Goal: Task Accomplishment & Management: Manage account settings

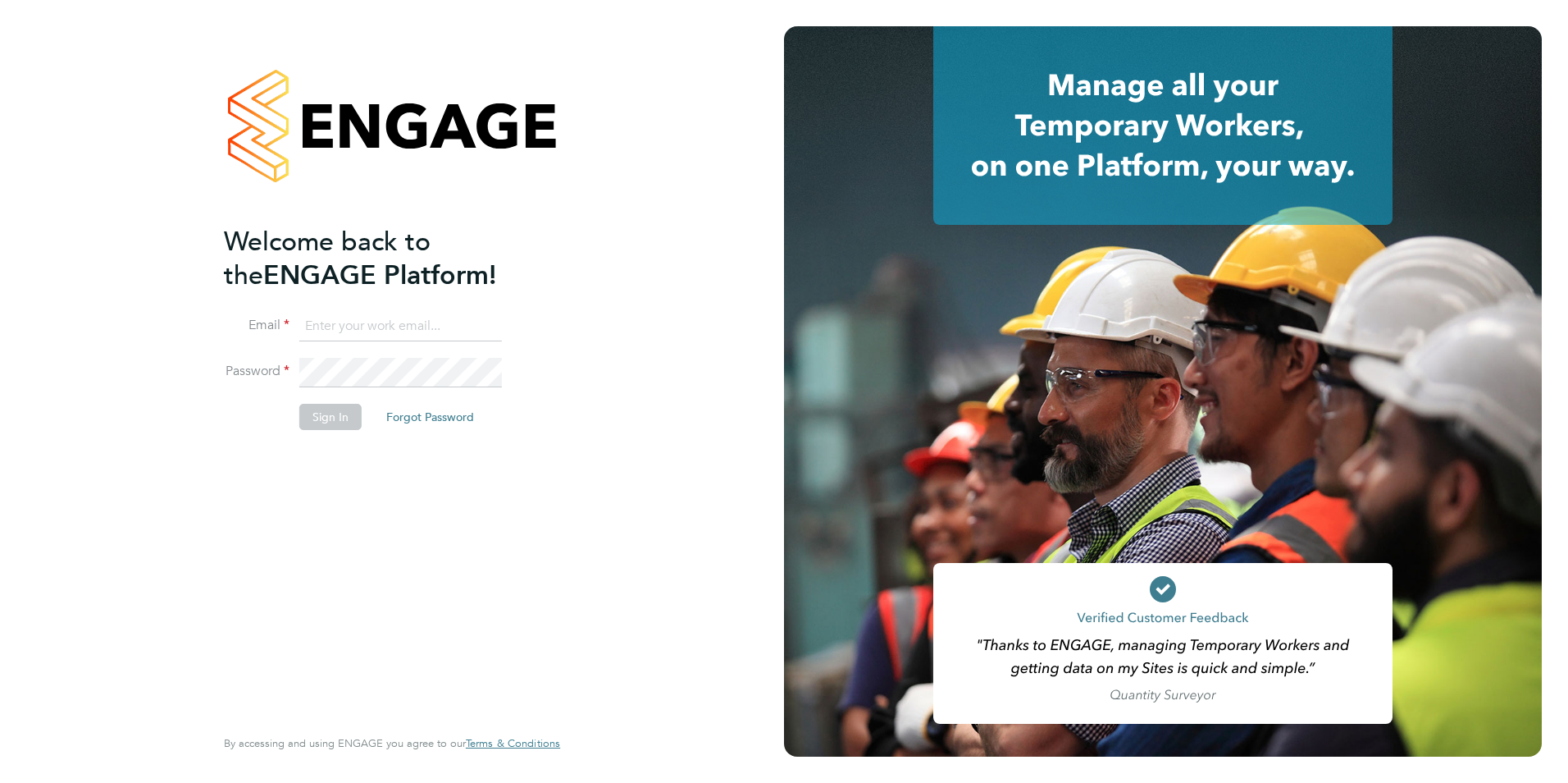
type input "dan.craig@magnussearch.com"
click at [332, 415] on button "Sign In" at bounding box center [330, 417] width 62 height 26
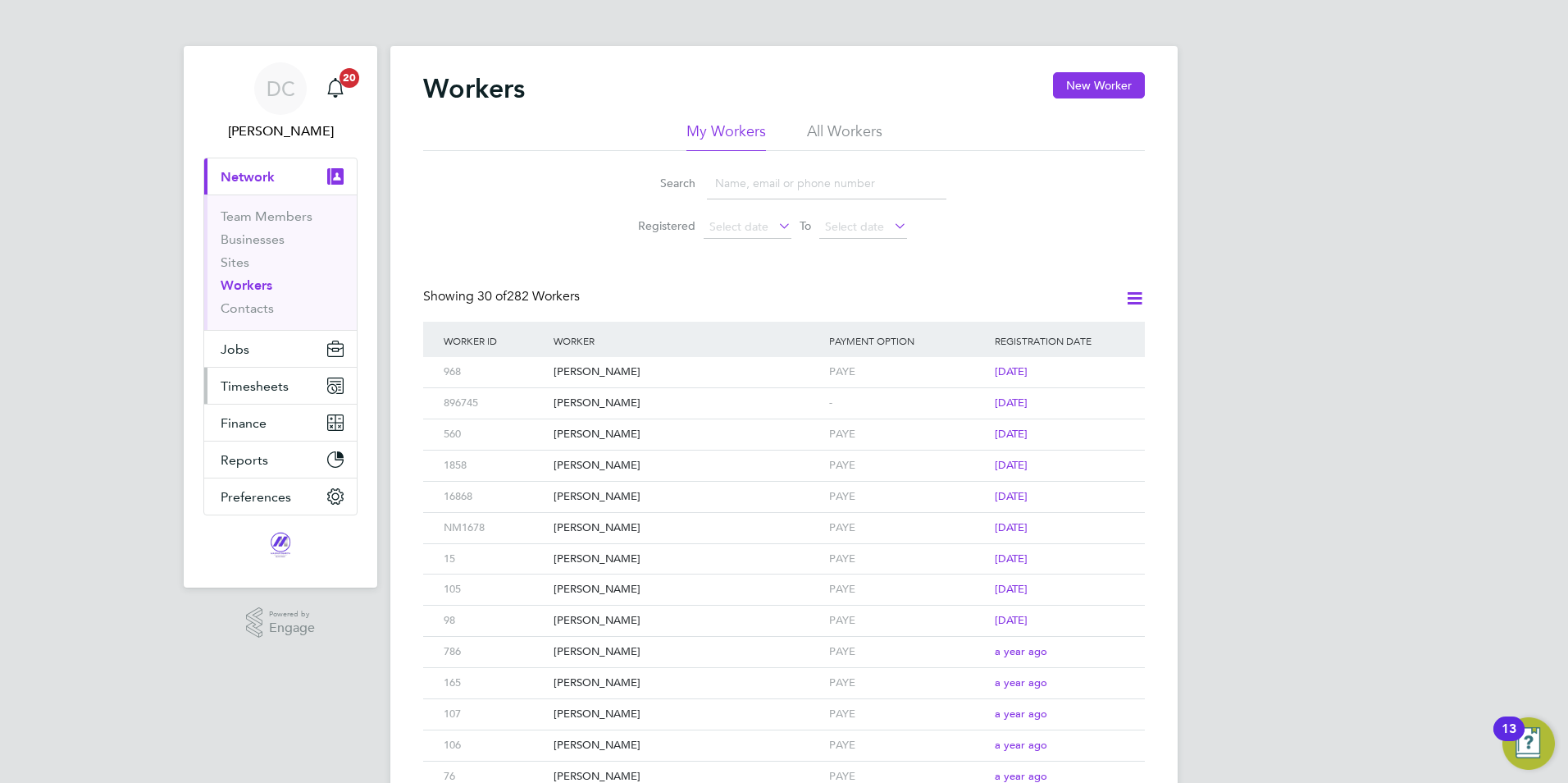
click at [266, 399] on button "Timesheets" at bounding box center [280, 385] width 152 height 36
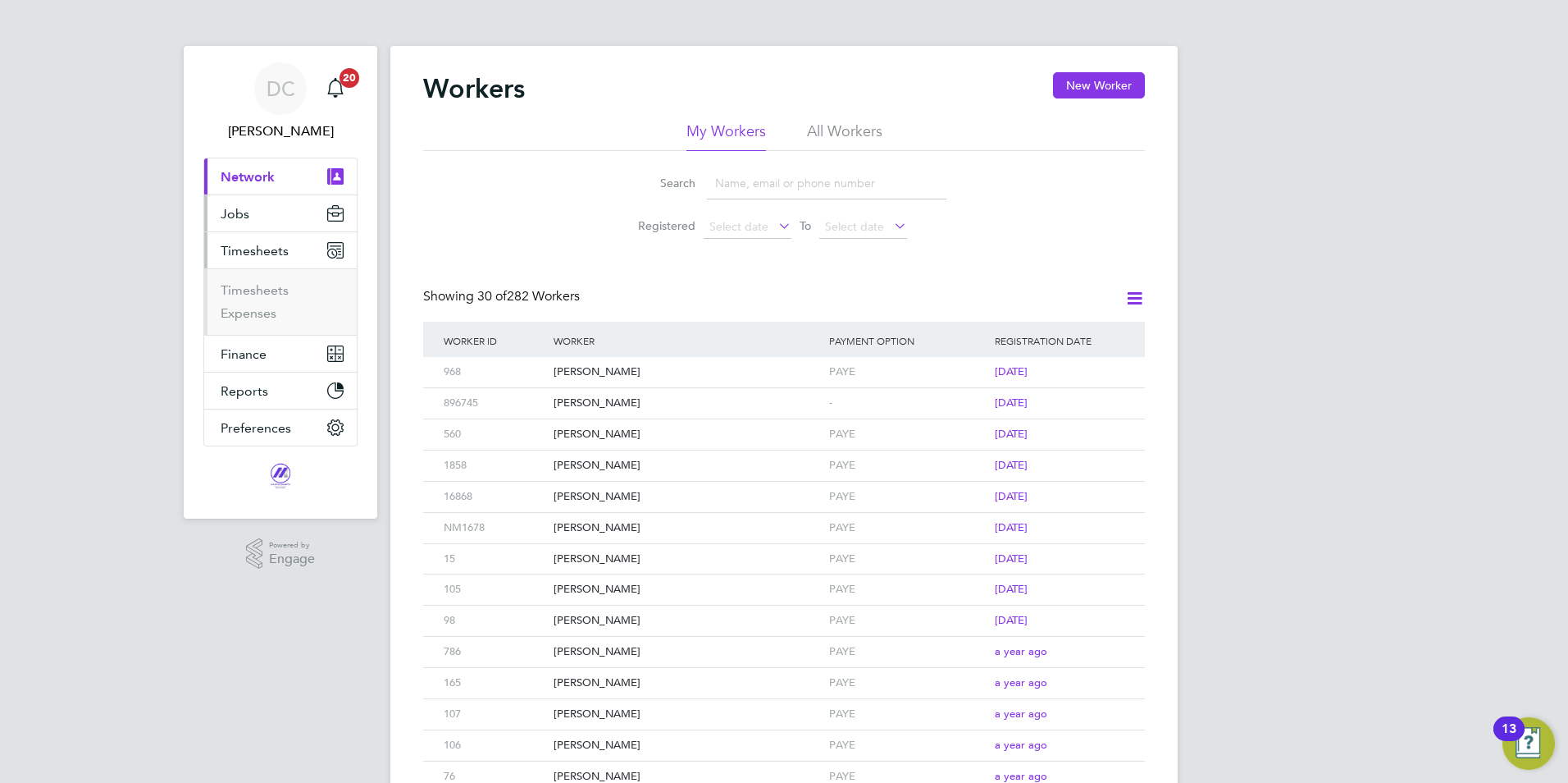
click at [266, 207] on button "Jobs" at bounding box center [280, 213] width 152 height 36
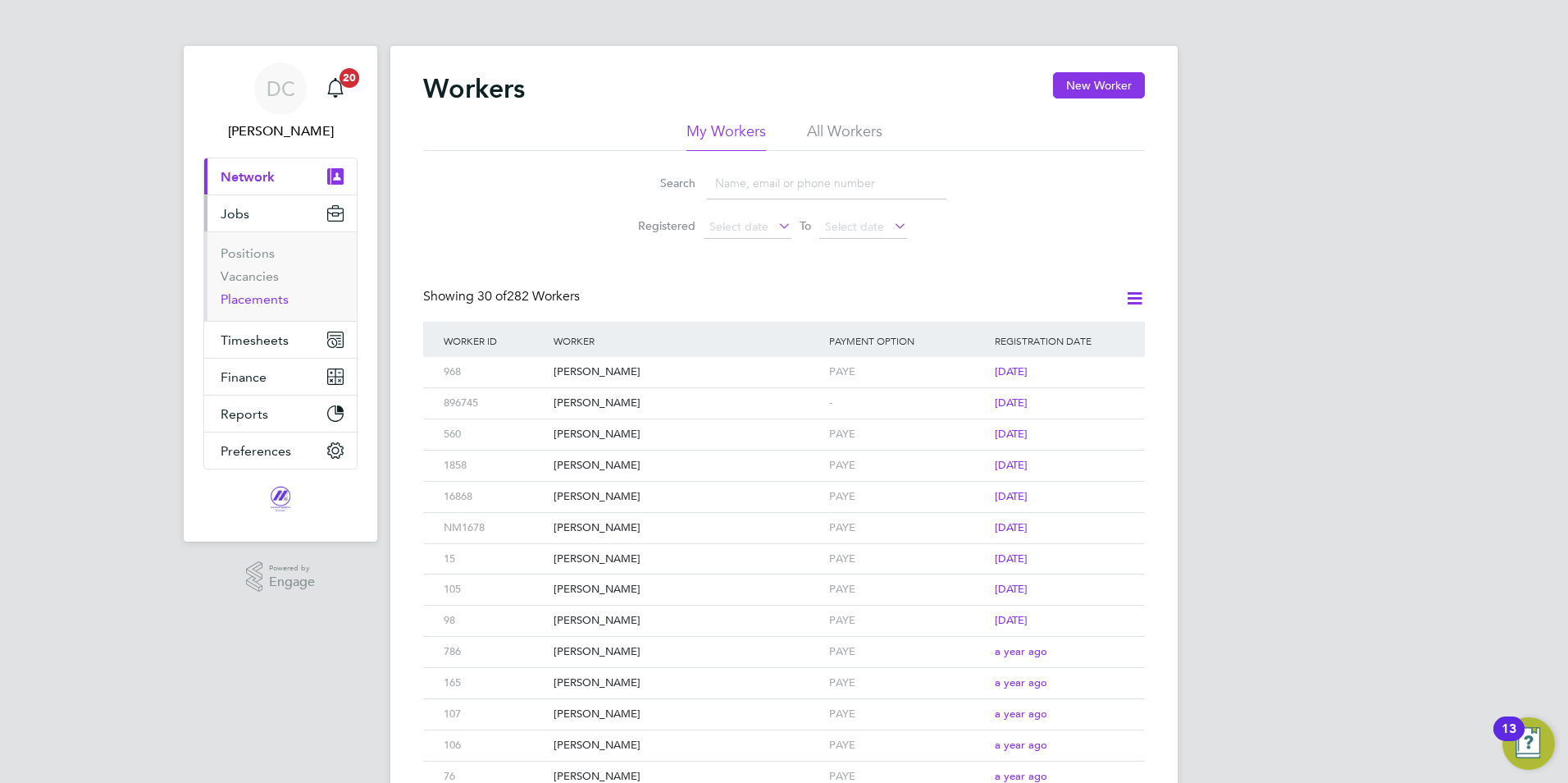
click at [249, 295] on link "Placements" at bounding box center [254, 299] width 68 height 16
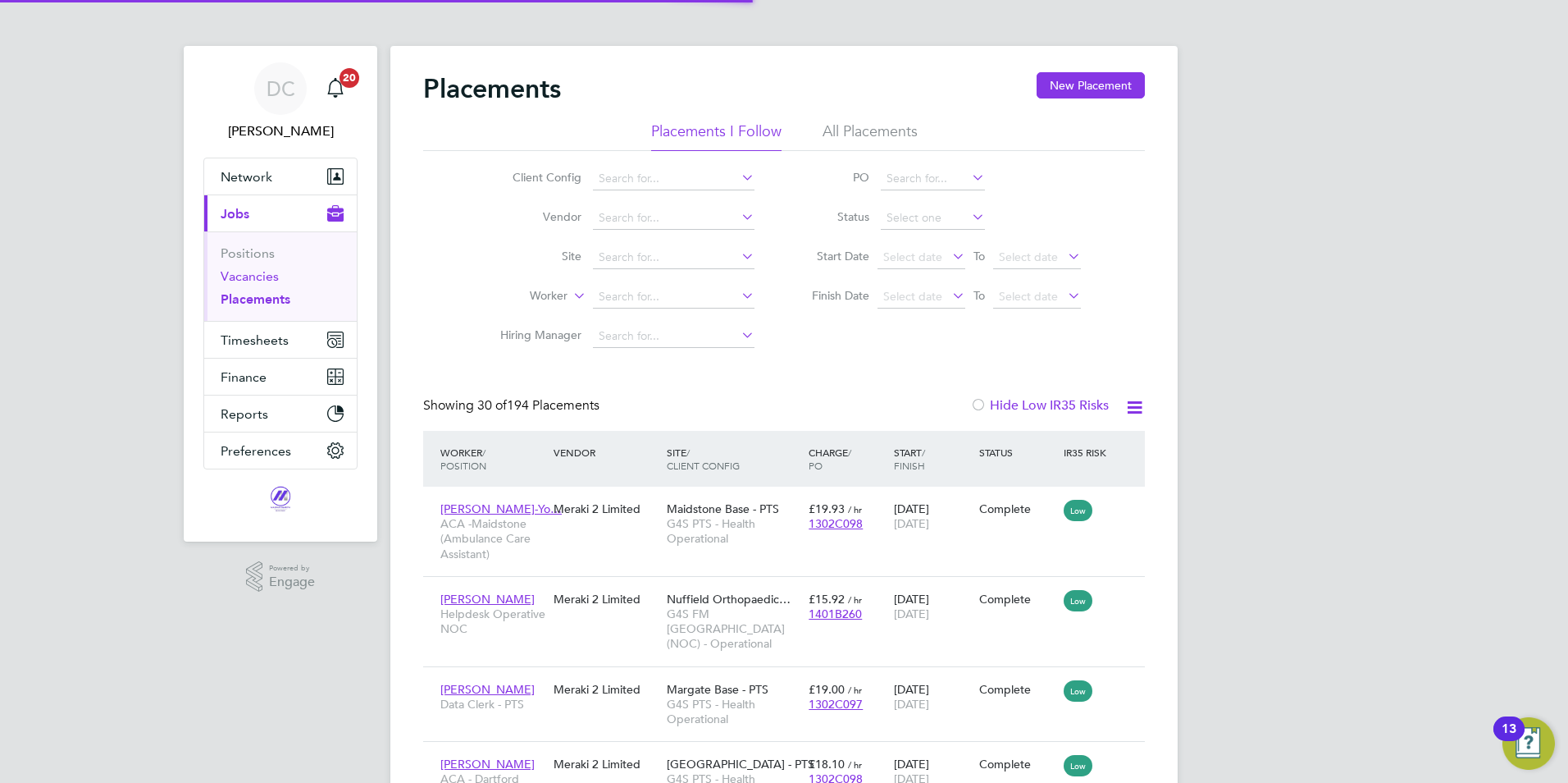
click at [251, 274] on link "Vacancies" at bounding box center [250, 276] width 58 height 16
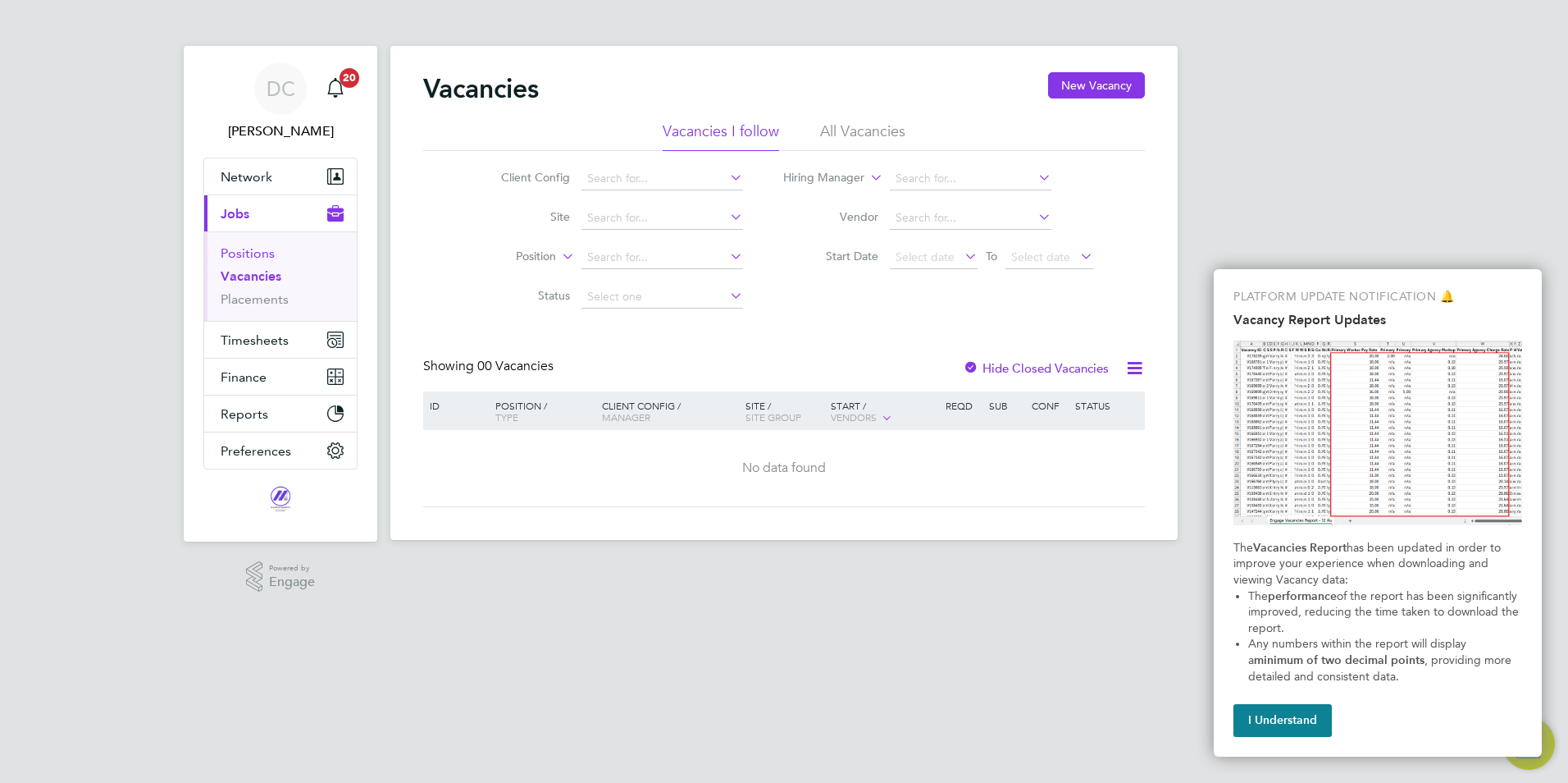
click at [260, 253] on link "Positions" at bounding box center [248, 253] width 55 height 16
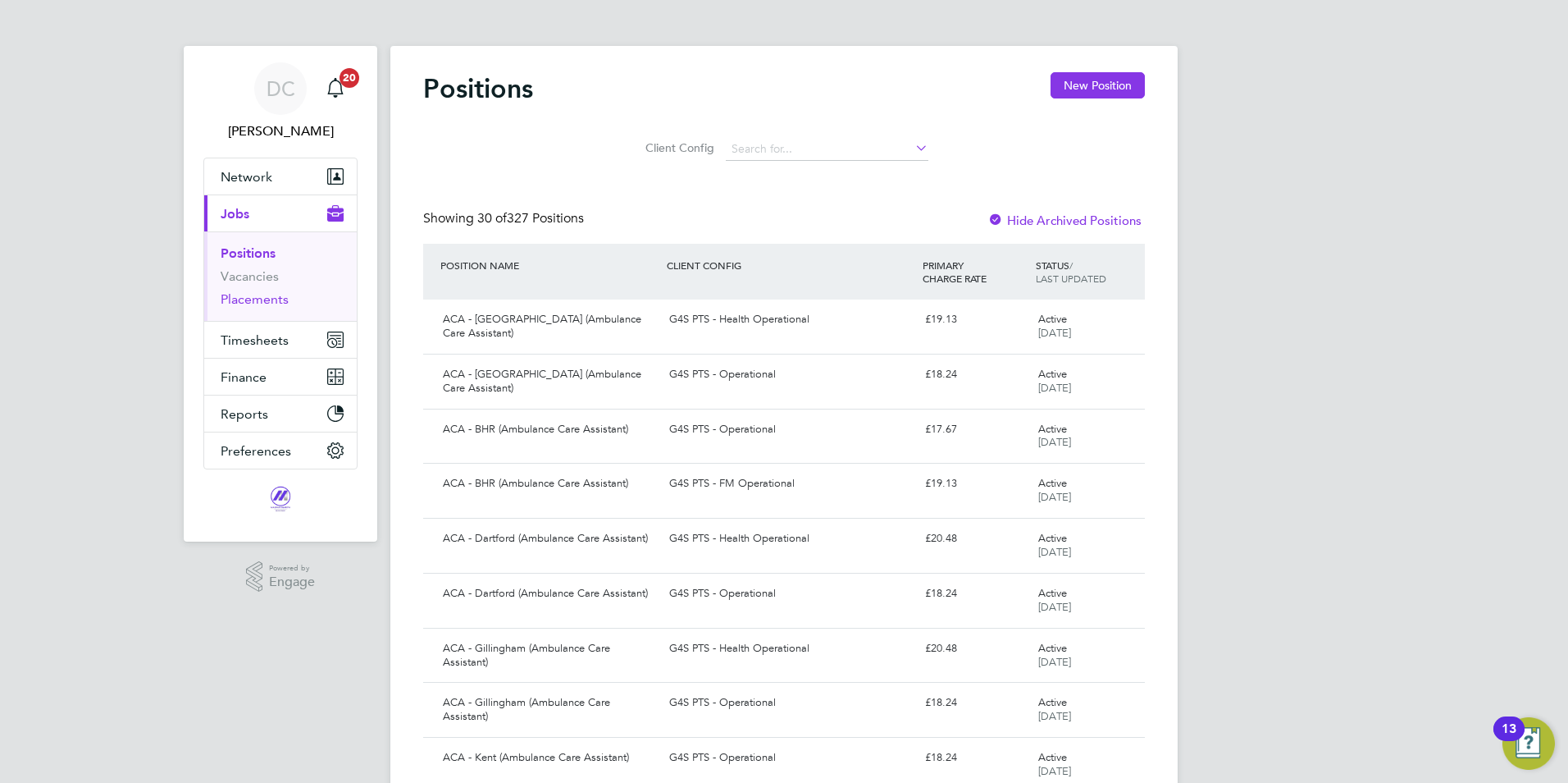
click at [273, 299] on link "Placements" at bounding box center [254, 299] width 68 height 16
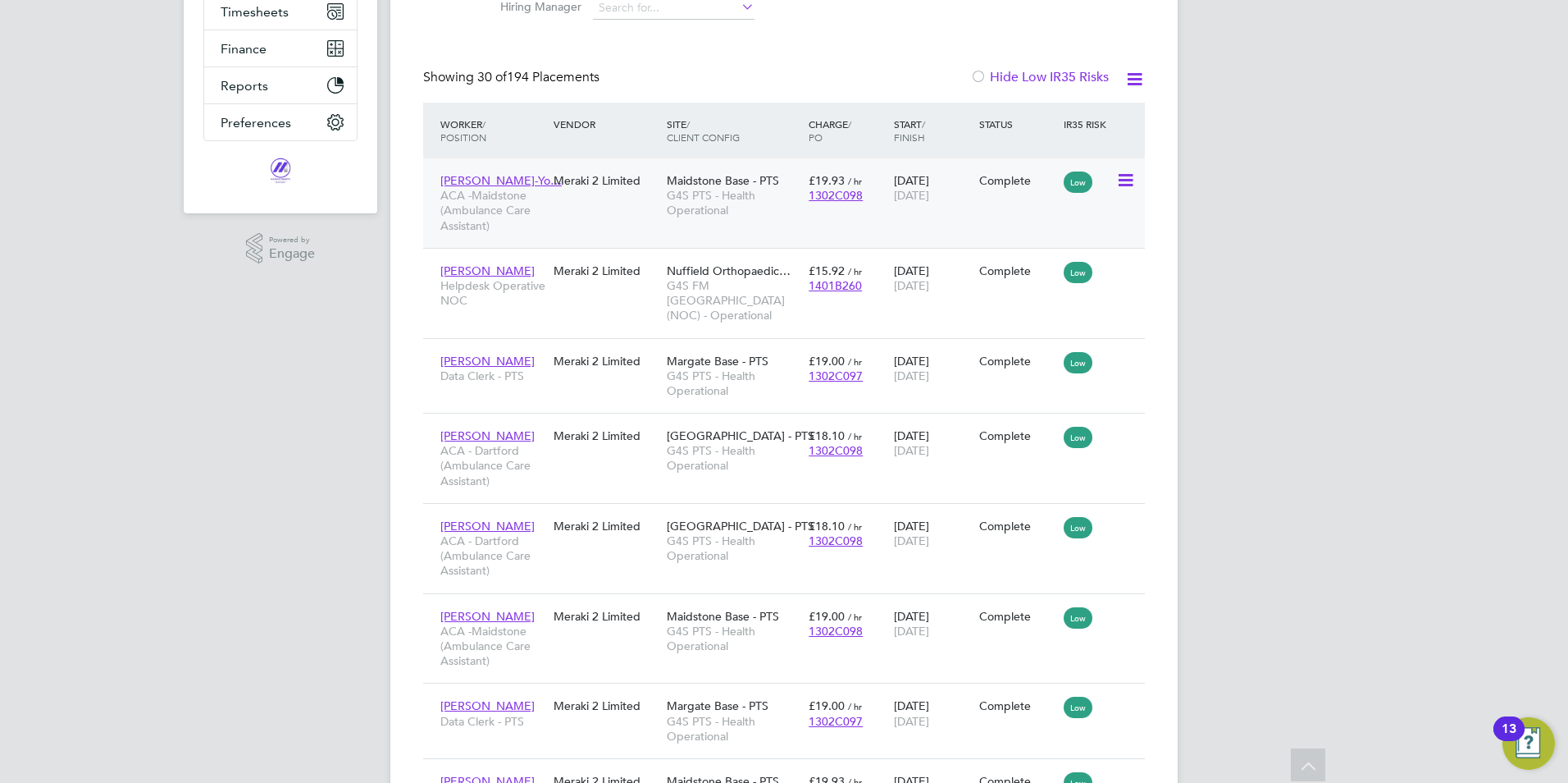
click at [631, 209] on div "[PERSON_NAME]-Yo… ACA -Maidstone (Ambulance Care Assistant) Meraki 2 Limited [G…" at bounding box center [784, 203] width 722 height 90
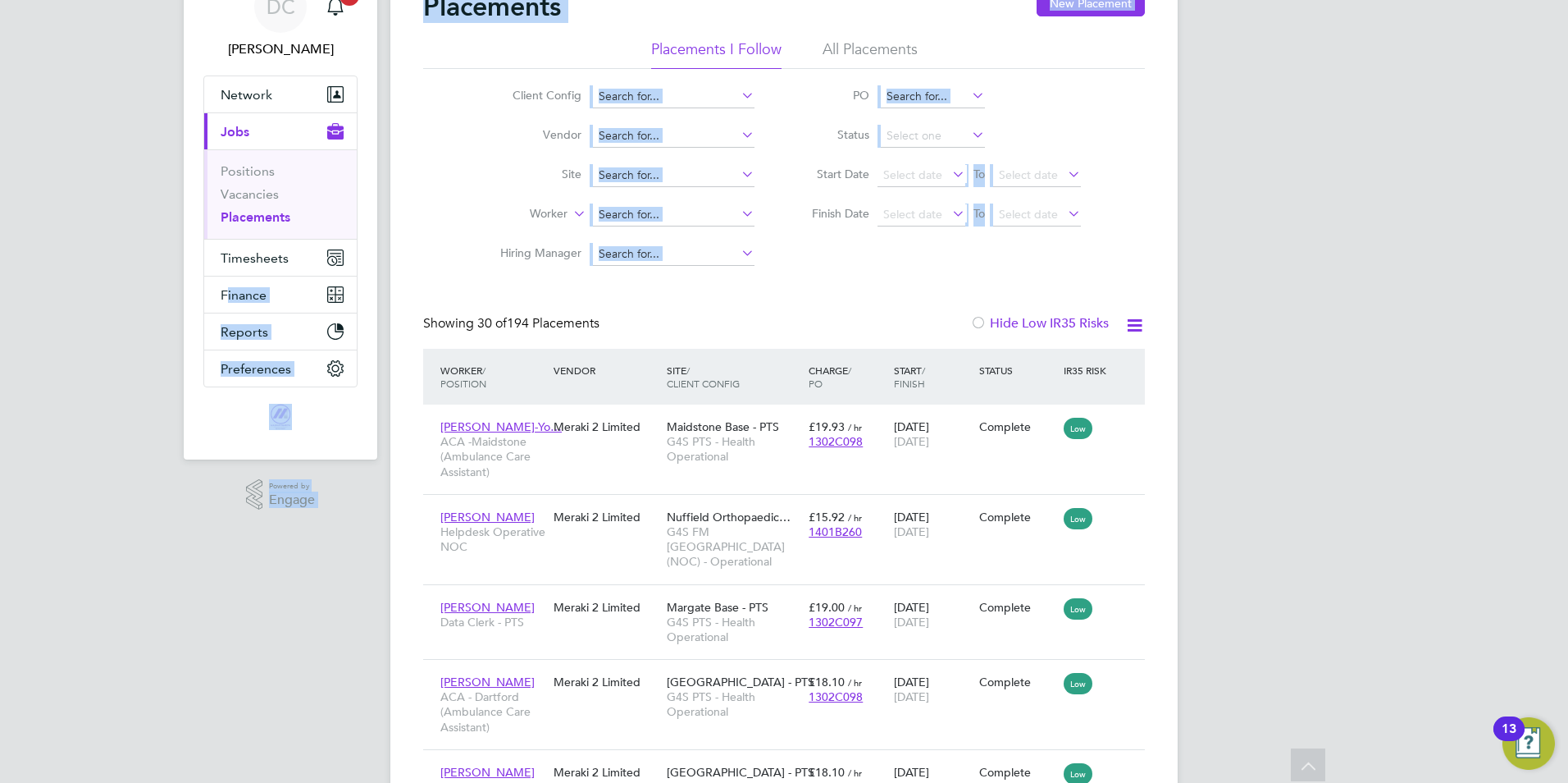
drag, startPoint x: 622, startPoint y: 325, endPoint x: 421, endPoint y: 342, distance: 201.7
drag, startPoint x: 421, startPoint y: 342, endPoint x: 419, endPoint y: 320, distance: 22.1
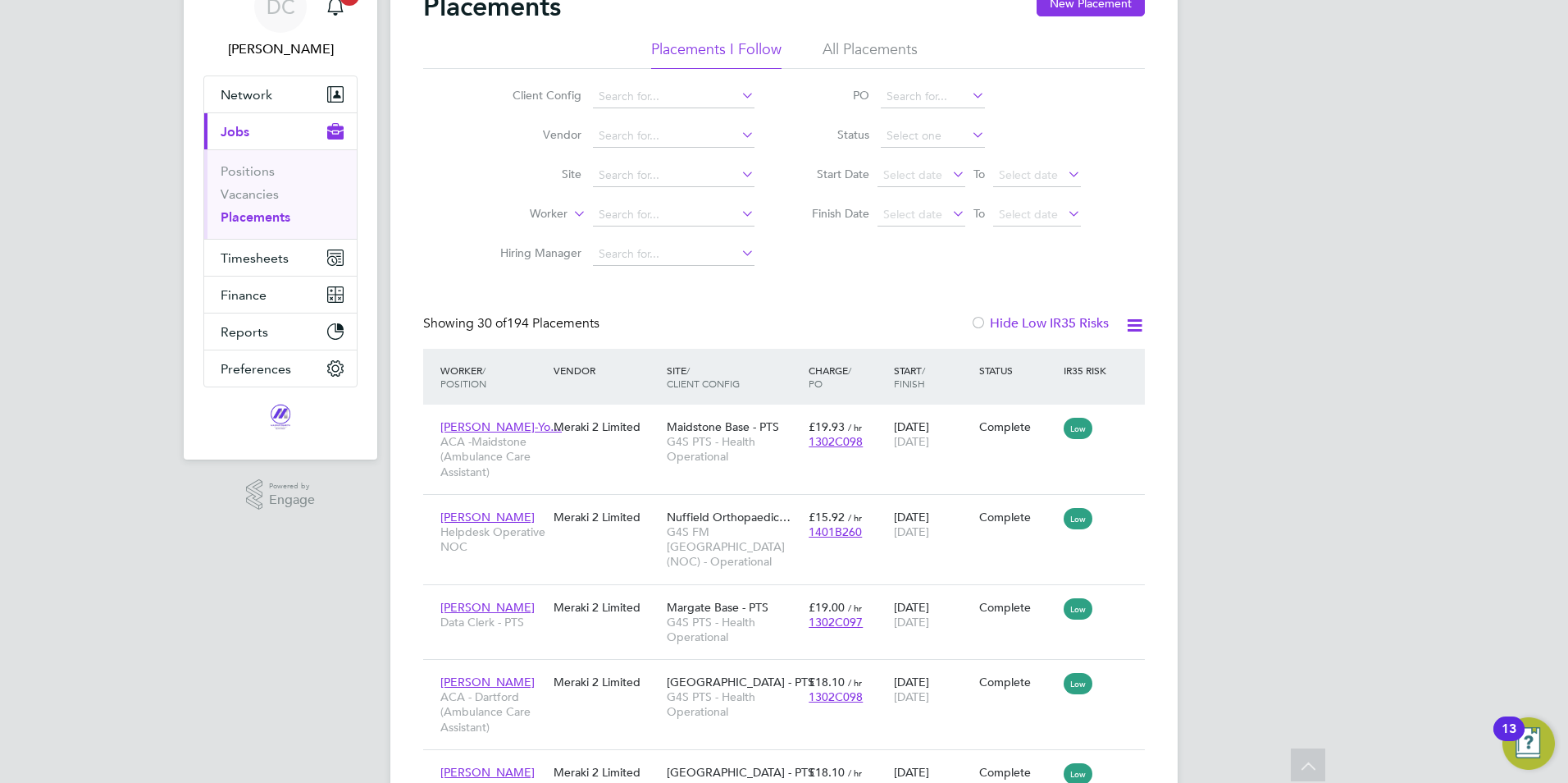
drag, startPoint x: 414, startPoint y: 320, endPoint x: 614, endPoint y: 310, distance: 200.2
click at [603, 322] on div "Showing 30 of 194 Placements" at bounding box center [513, 324] width 179 height 18
drag, startPoint x: 603, startPoint y: 322, endPoint x: 562, endPoint y: 319, distance: 41.1
click at [562, 319] on div "Showing 30 of 194 Placements" at bounding box center [513, 324] width 179 height 18
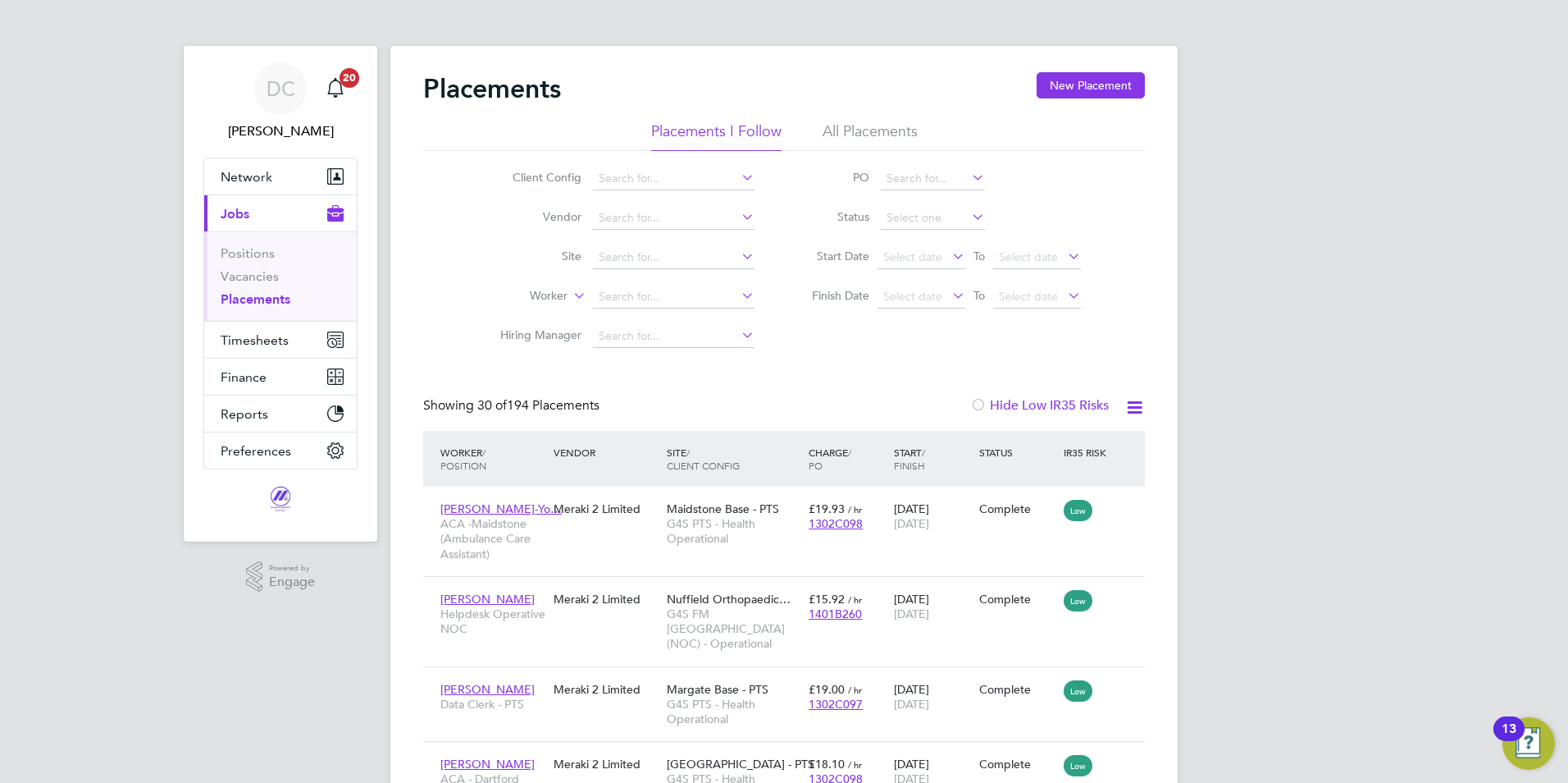
click at [835, 121] on li "All Placements" at bounding box center [870, 136] width 95 height 30
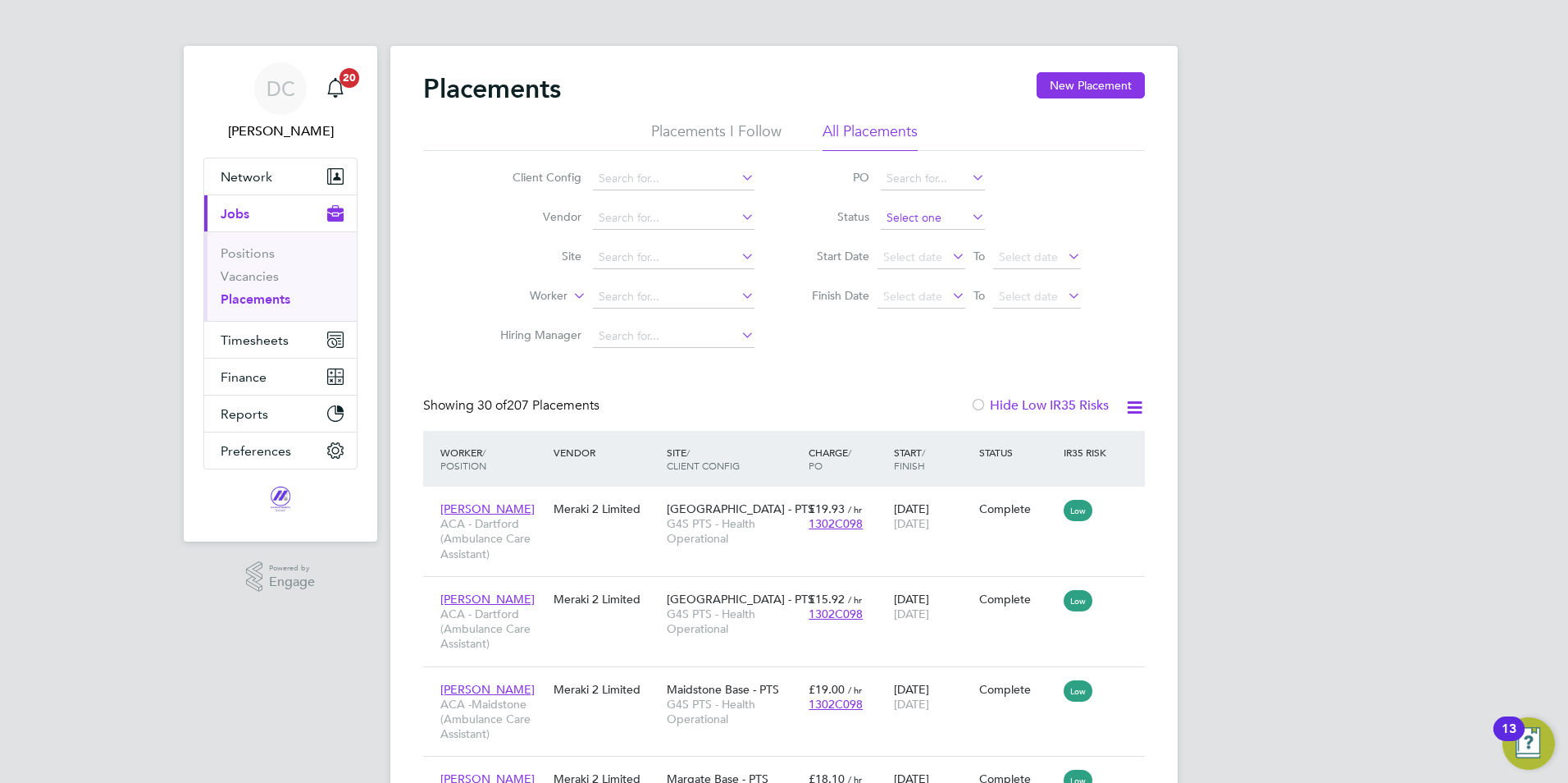
click at [895, 212] on input at bounding box center [933, 218] width 104 height 23
click at [908, 231] on li "Active" at bounding box center [933, 240] width 106 height 21
type input "Active"
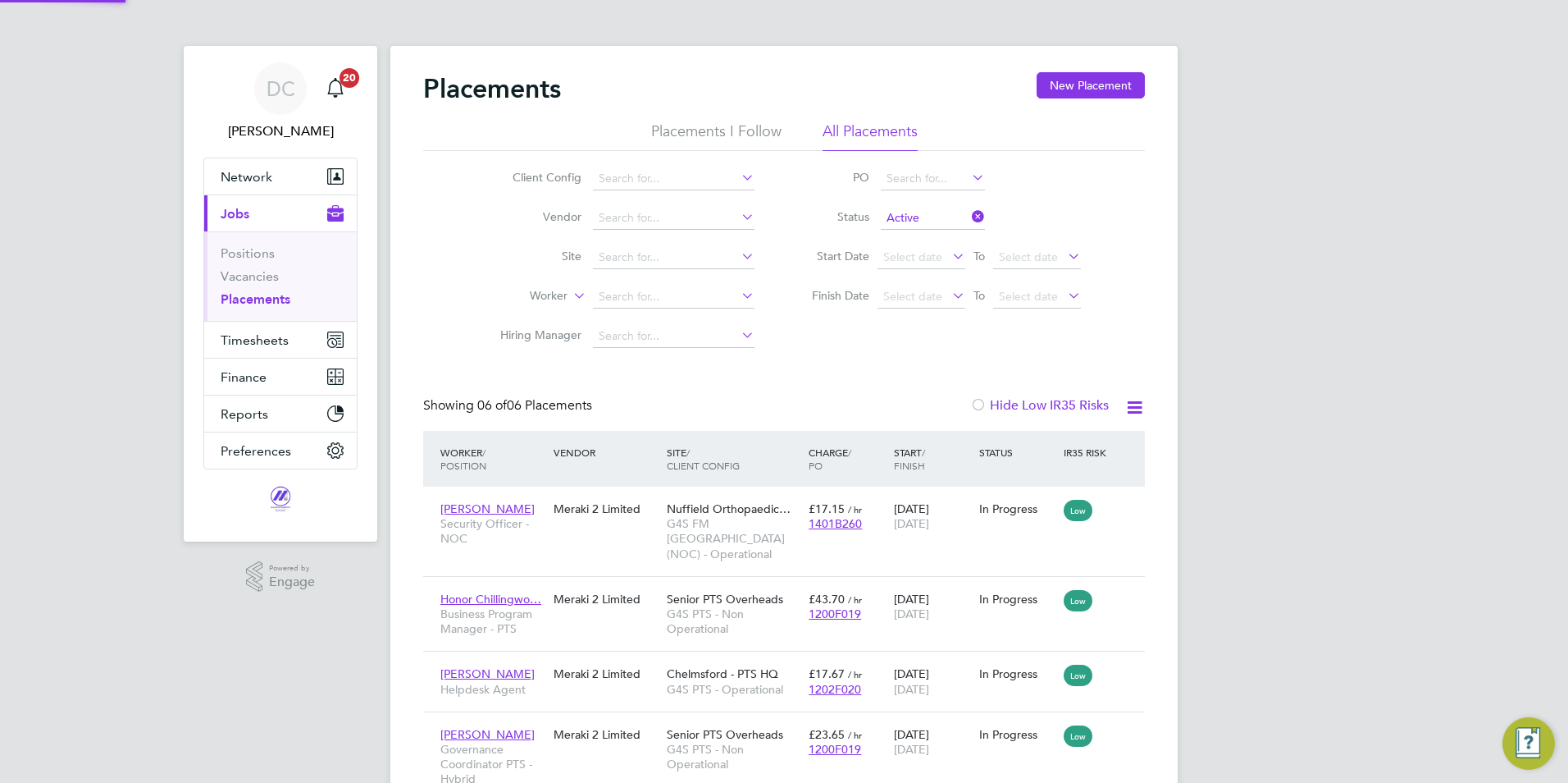
scroll to position [8, 8]
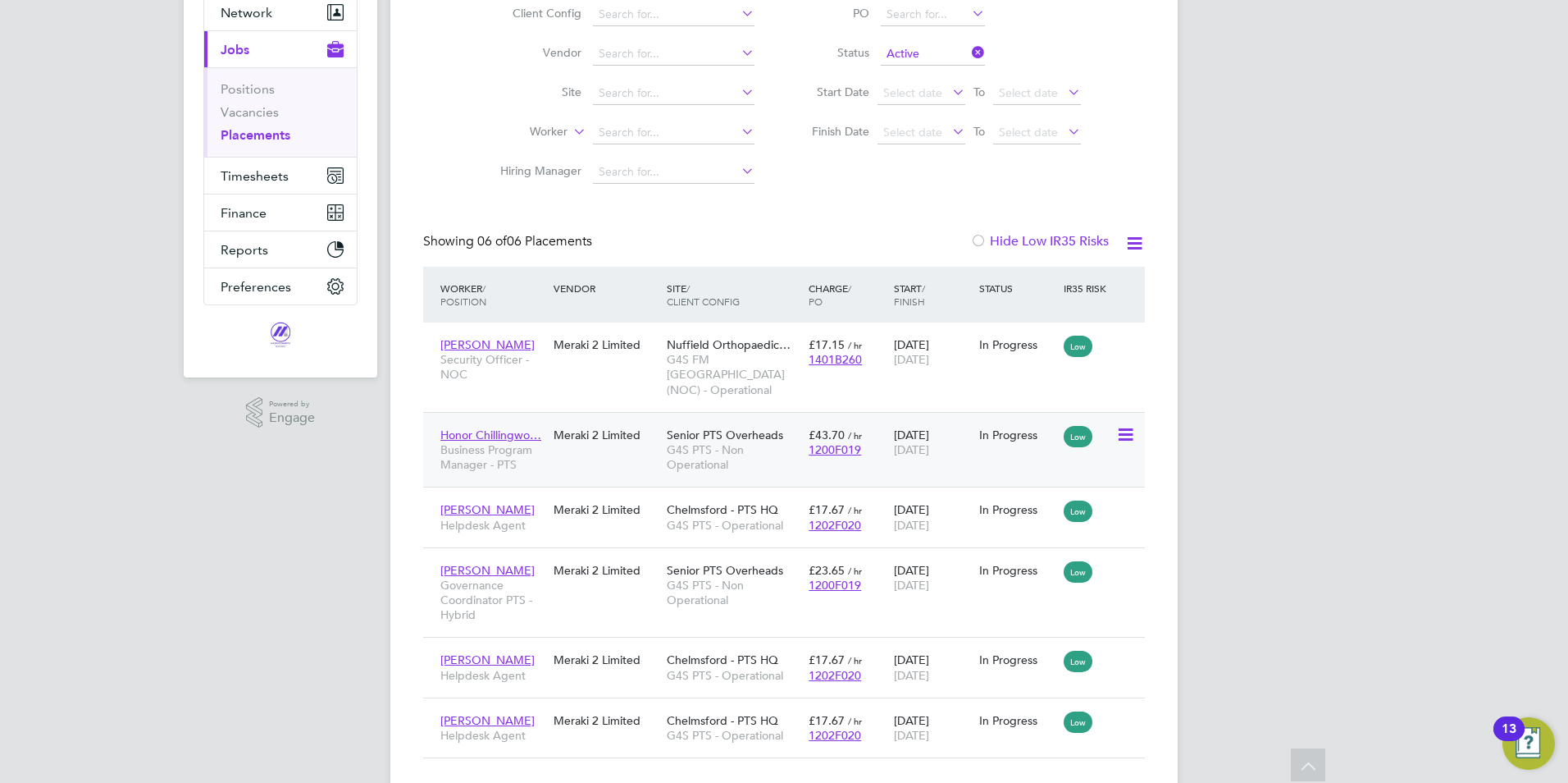
click at [635, 431] on div "Meraki 2 Limited" at bounding box center [606, 435] width 113 height 31
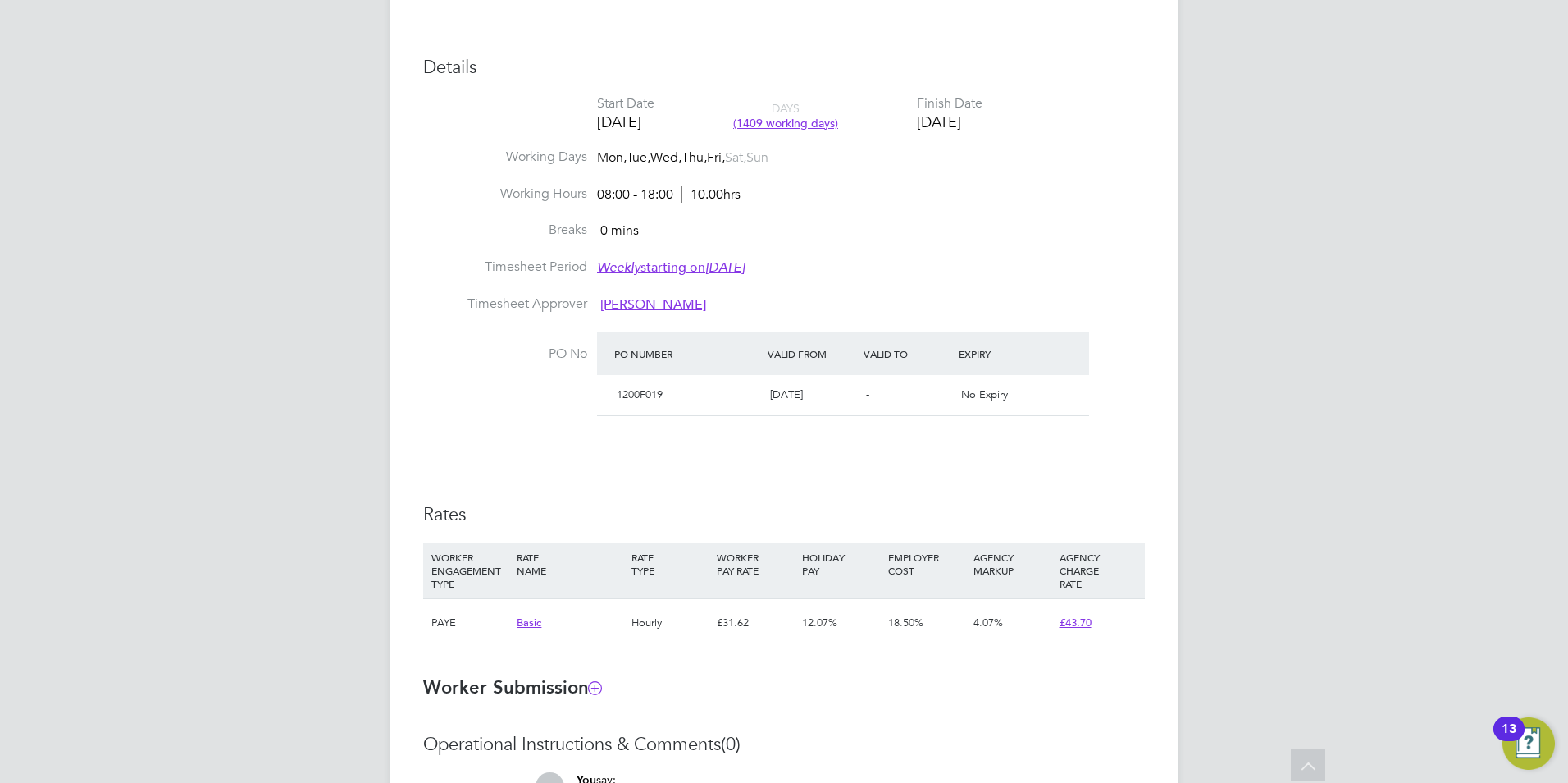
scroll to position [656, 0]
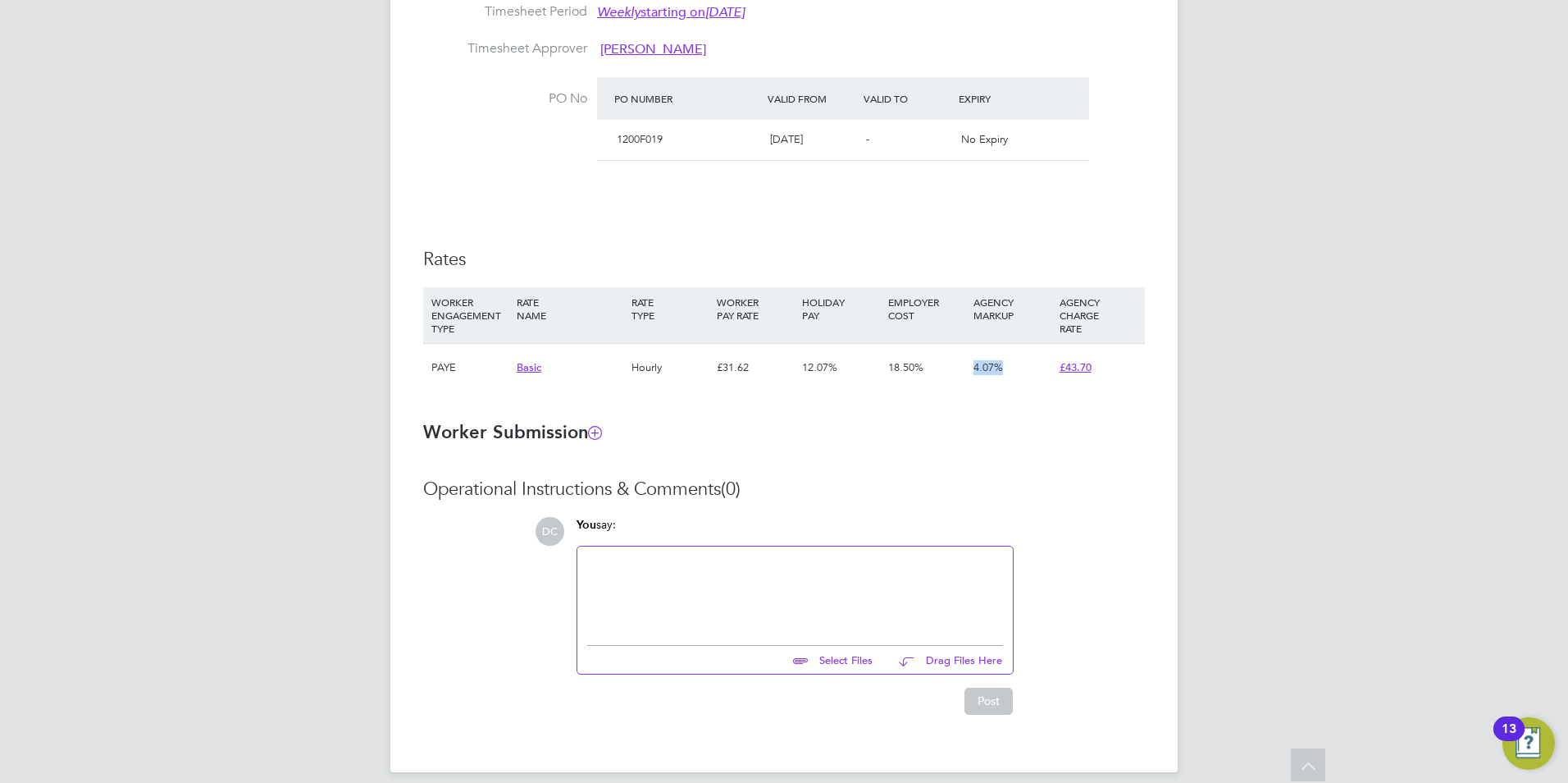
drag, startPoint x: 928, startPoint y: 366, endPoint x: 1010, endPoint y: 370, distance: 82.1
click at [1010, 370] on div "PAYE Basic Hourly £31.62 12.07% 18.50% 4.07% £43.70" at bounding box center [784, 367] width 722 height 48
click at [1010, 370] on div "4.07%" at bounding box center [1011, 368] width 85 height 48
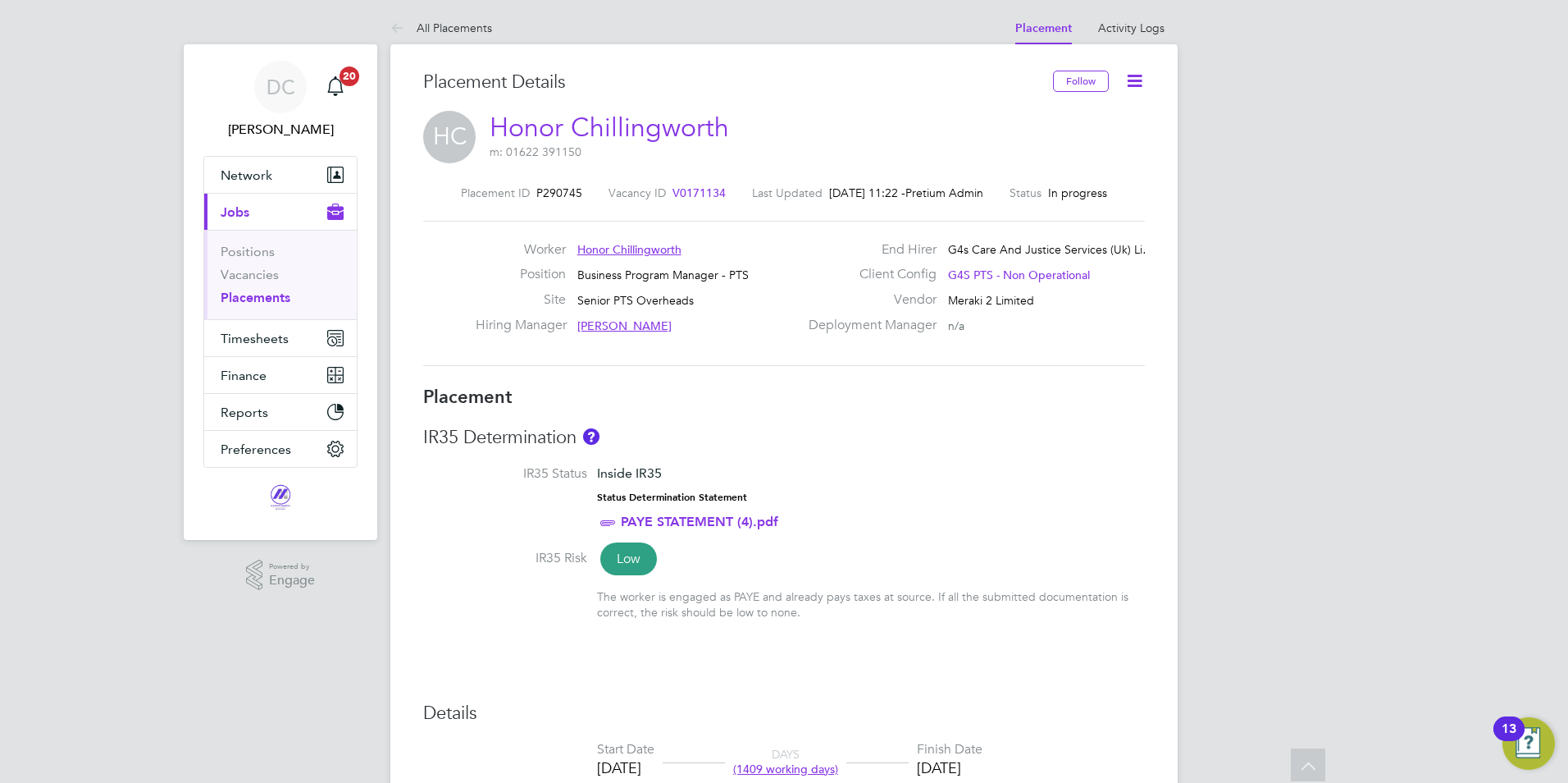
scroll to position [0, 0]
click at [1127, 18] on li "Activity Logs" at bounding box center [1132, 29] width 67 height 33
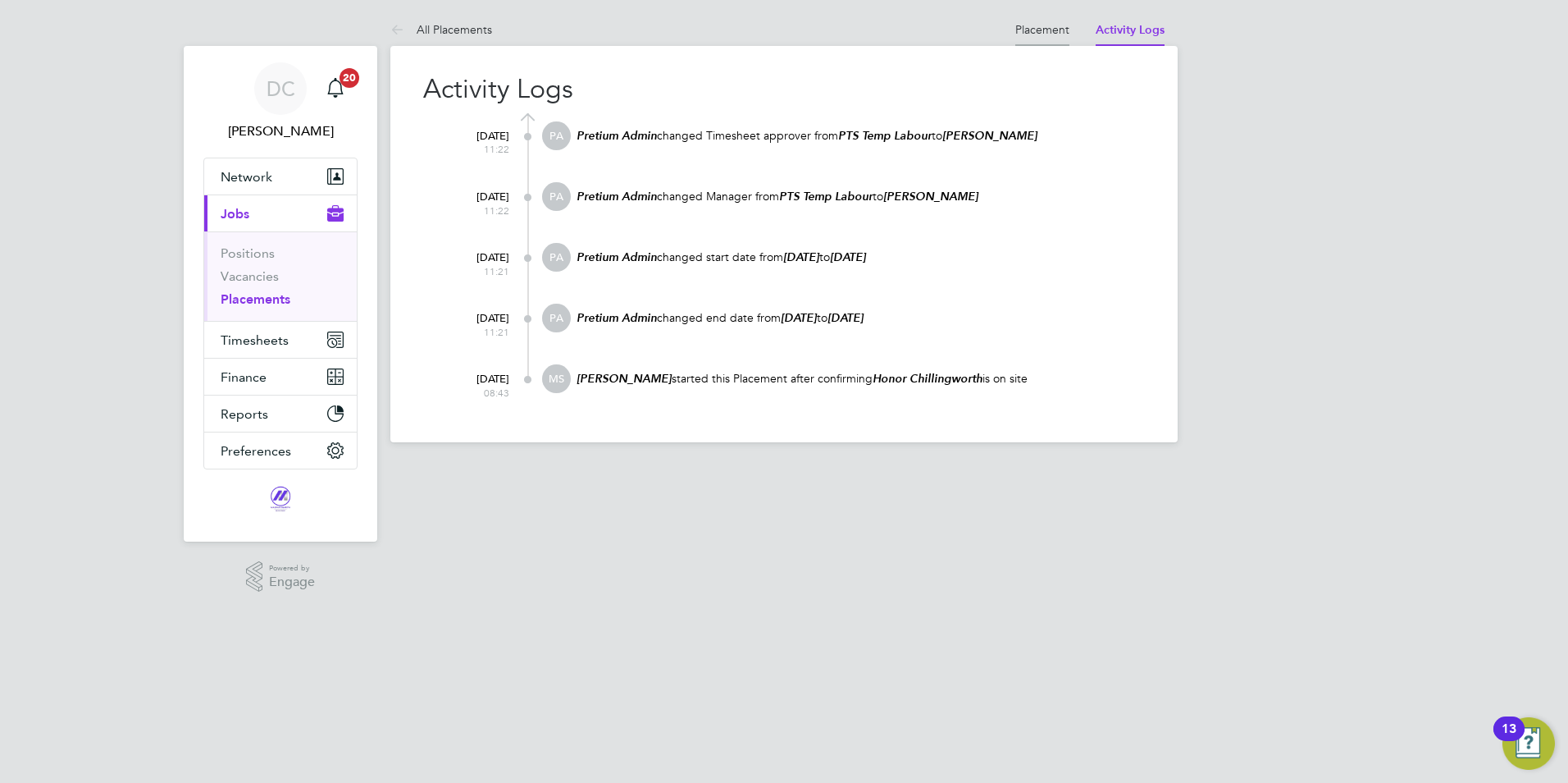
click at [1032, 37] on li "Placement" at bounding box center [1043, 29] width 55 height 33
